Goal: Use online tool/utility: Utilize a website feature to perform a specific function

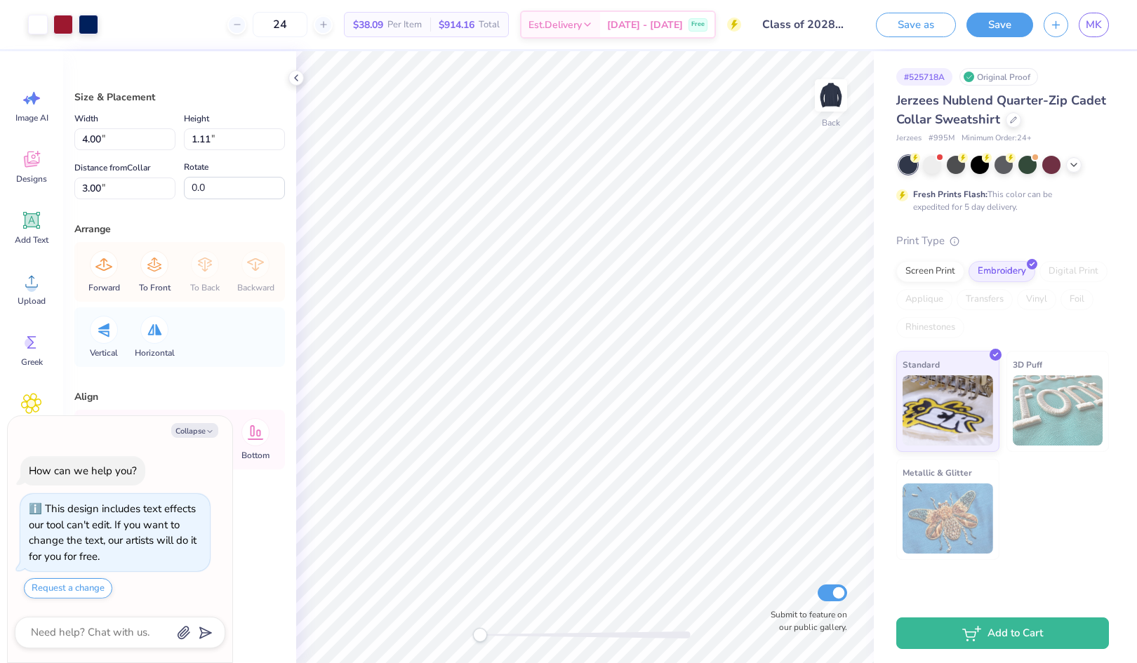
type textarea "x"
type input "5.51"
type input "1.53"
type textarea "x"
type input "4.00"
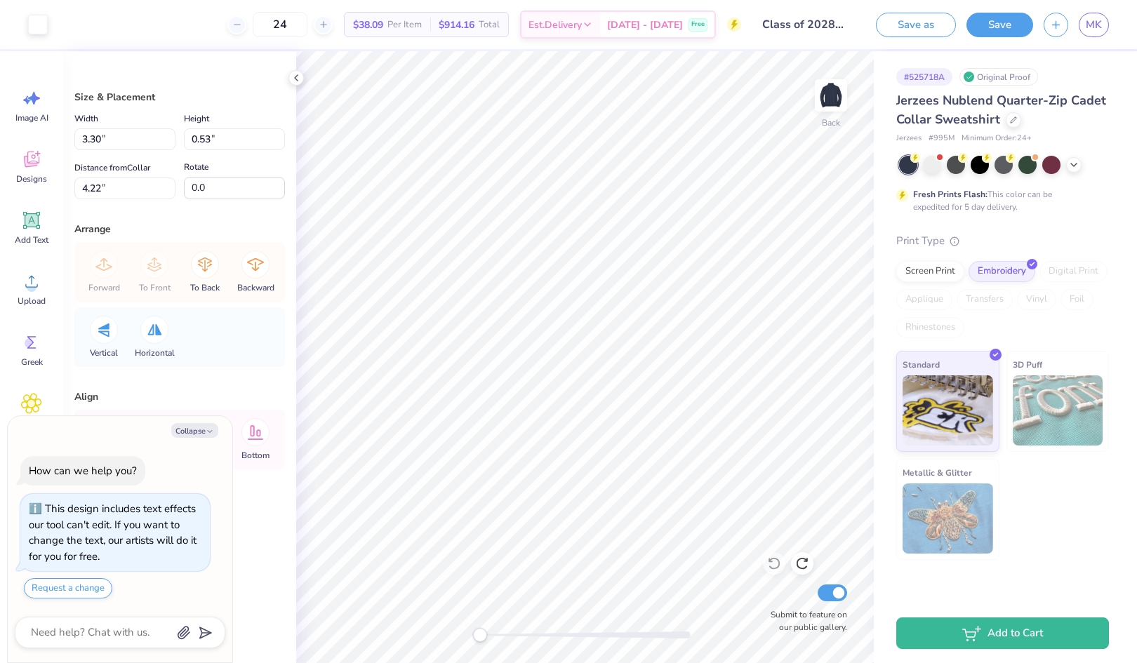
type input "1.11"
type input "3.00"
type textarea "x"
type input "3.30"
type input "0.53"
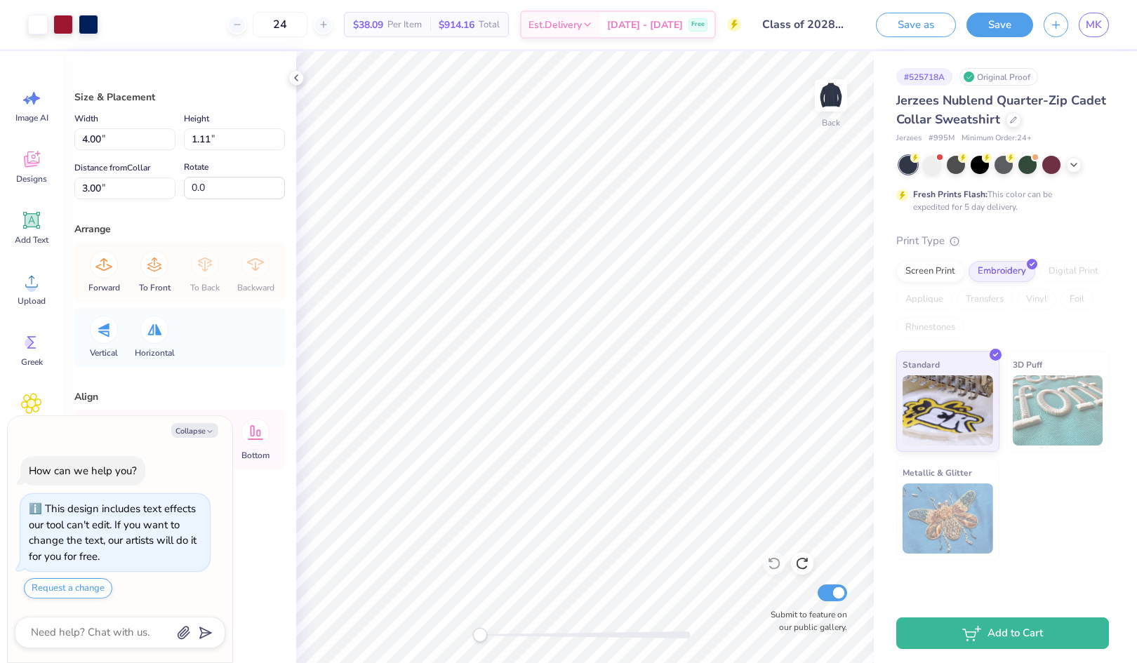
type input "4.22"
type textarea "x"
type input "4.00"
type input "1.11"
type input "3.00"
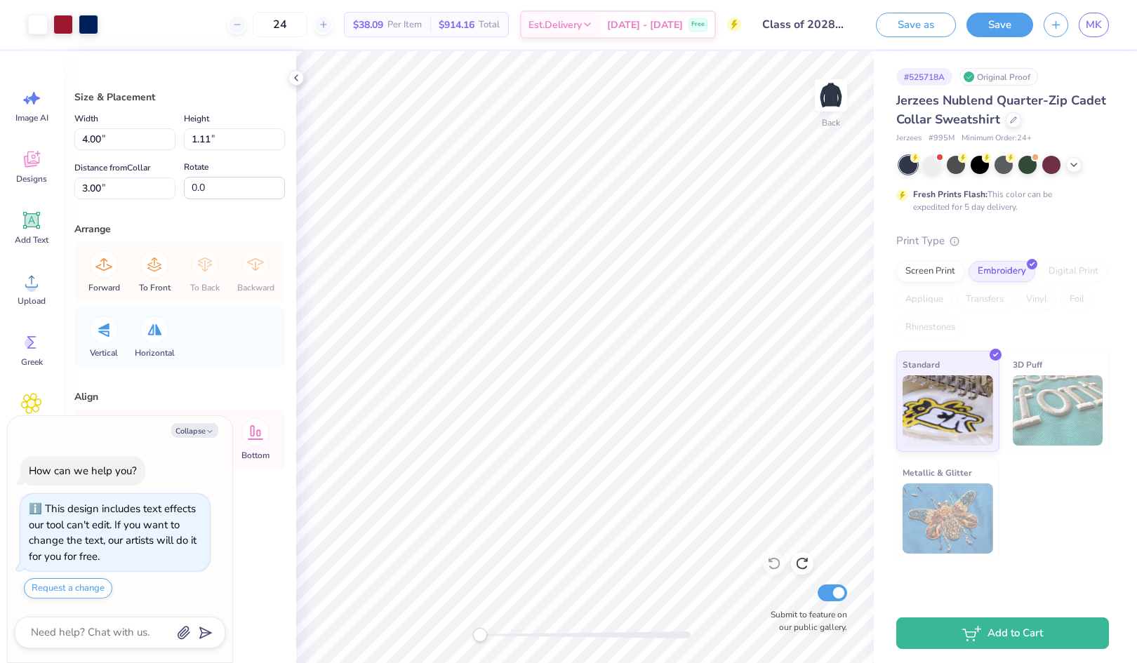
type textarea "x"
type input "3.30"
type input "0.53"
type input "4.22"
type textarea "x"
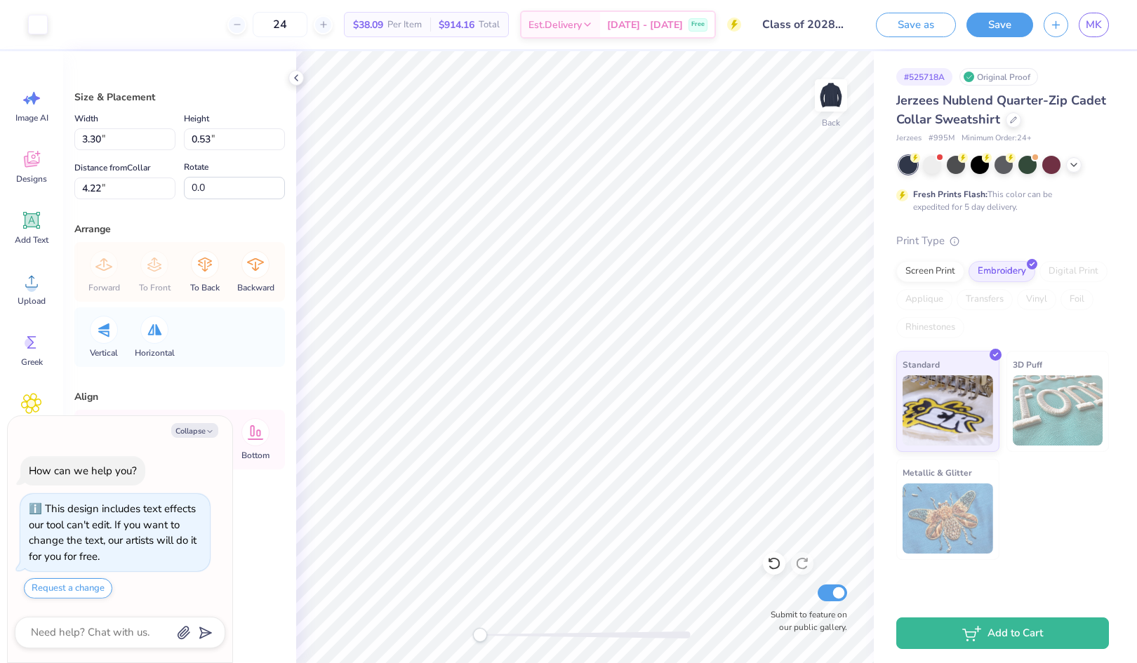
type input "4.00"
type input "1.11"
type input "3.00"
type textarea "x"
type input "5.49"
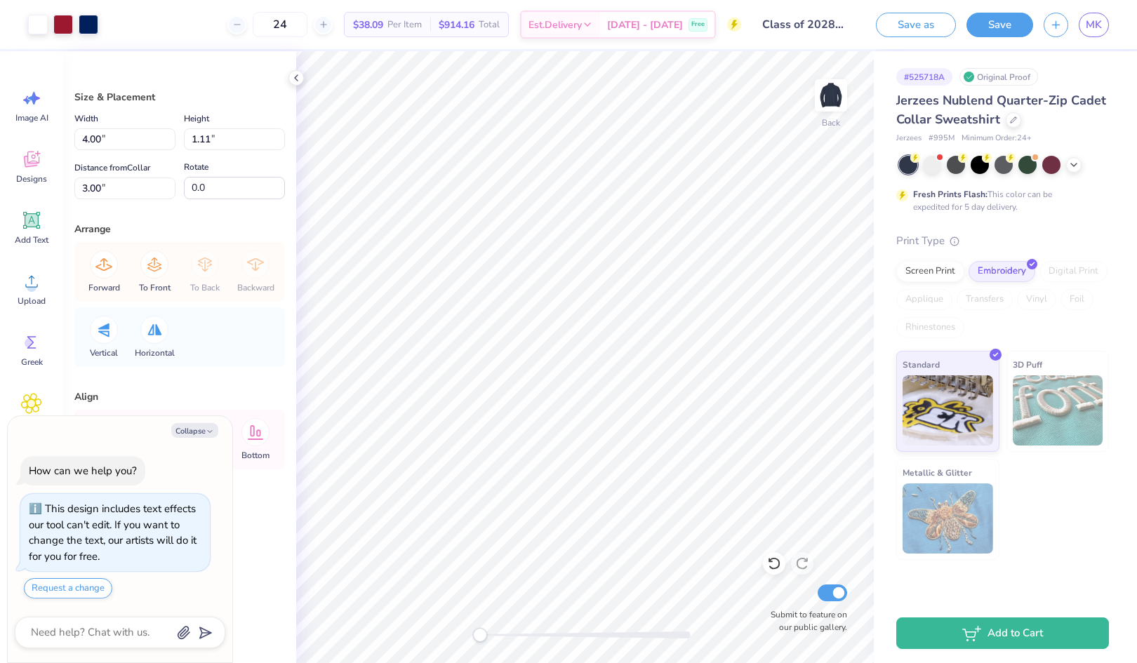
type input "1.52"
type textarea "x"
type input "3.30"
type input "0.53"
type input "5.12"
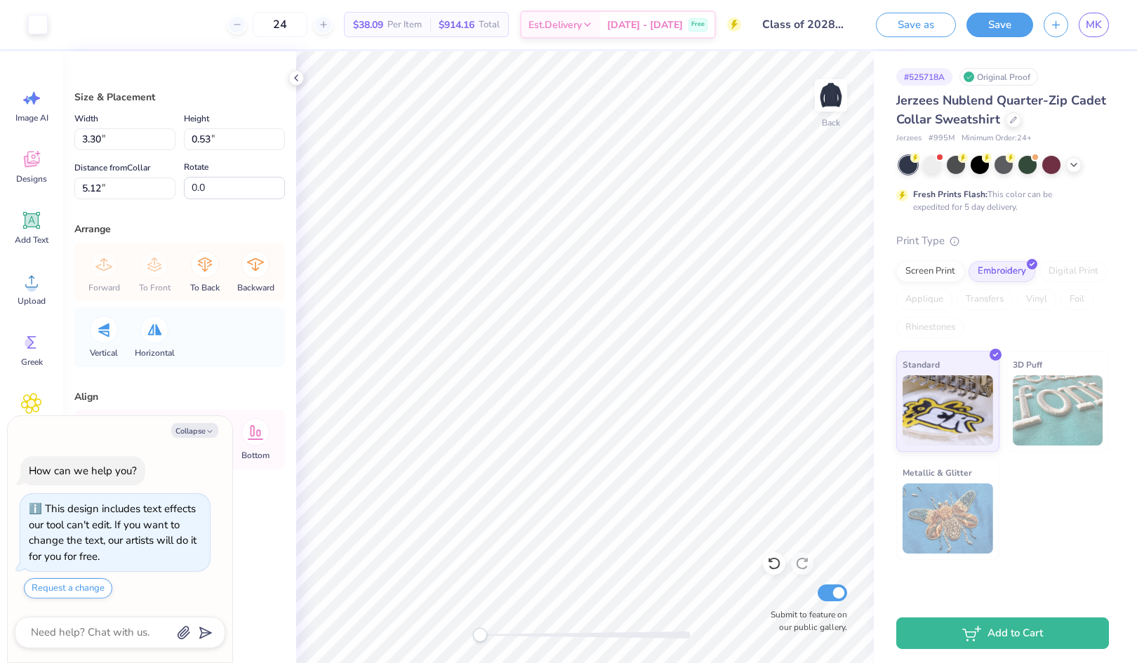
type textarea "x"
type input "4.68"
type input "0.75"
type textarea "x"
type input "5.48"
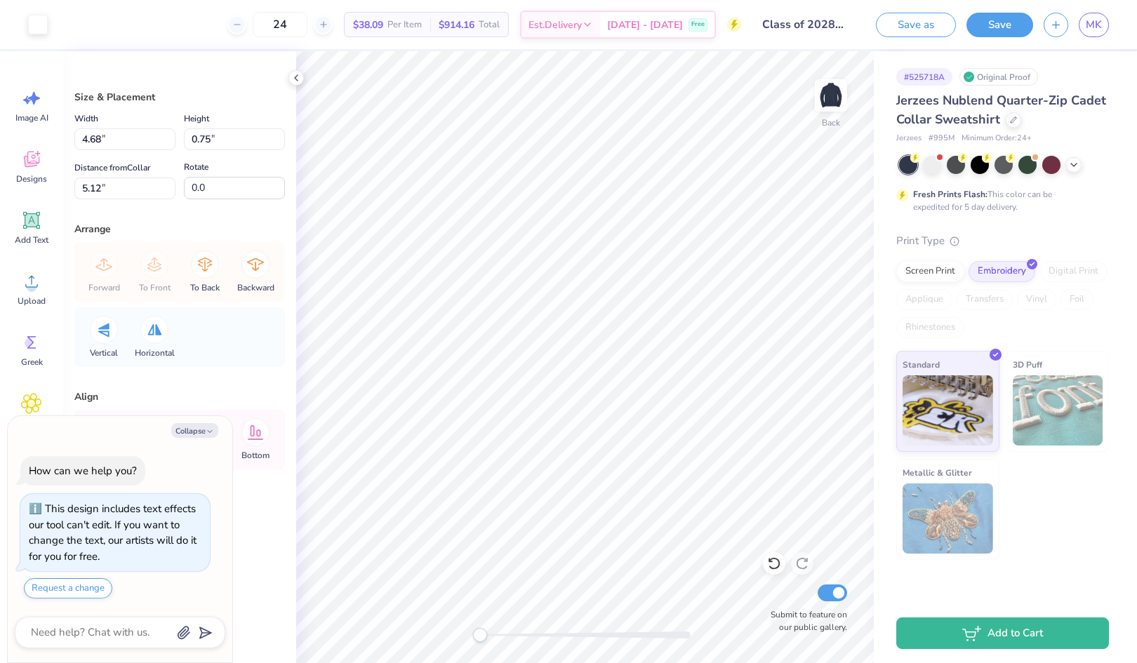
type input "0.88"
type input "4.81"
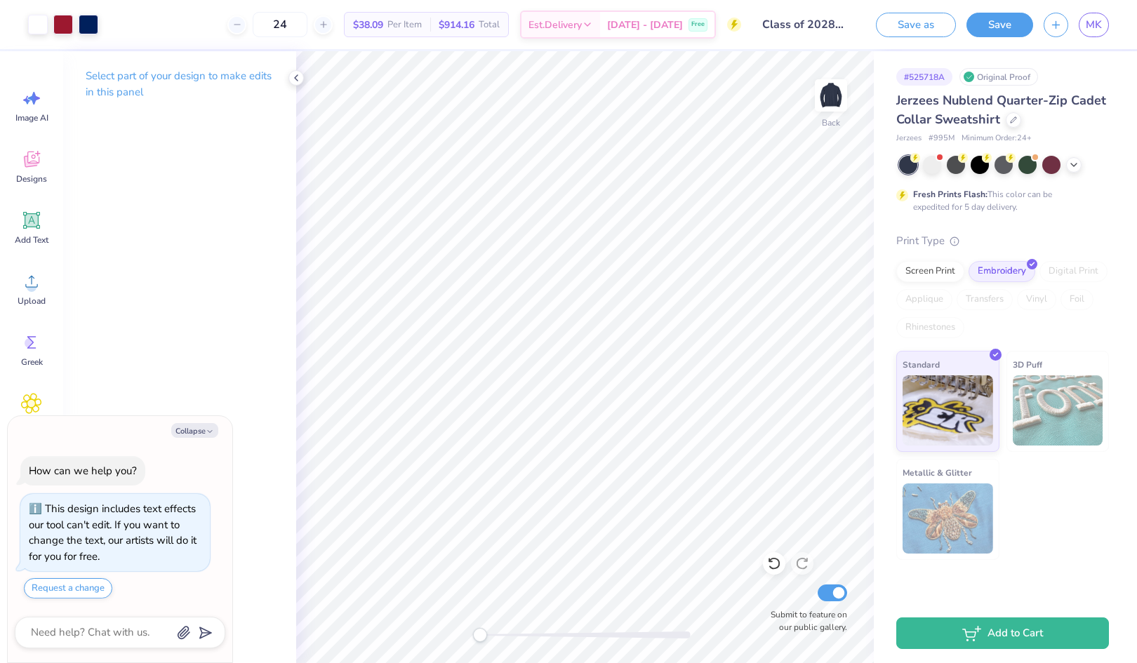
type textarea "x"
